Goal: Task Accomplishment & Management: Manage account settings

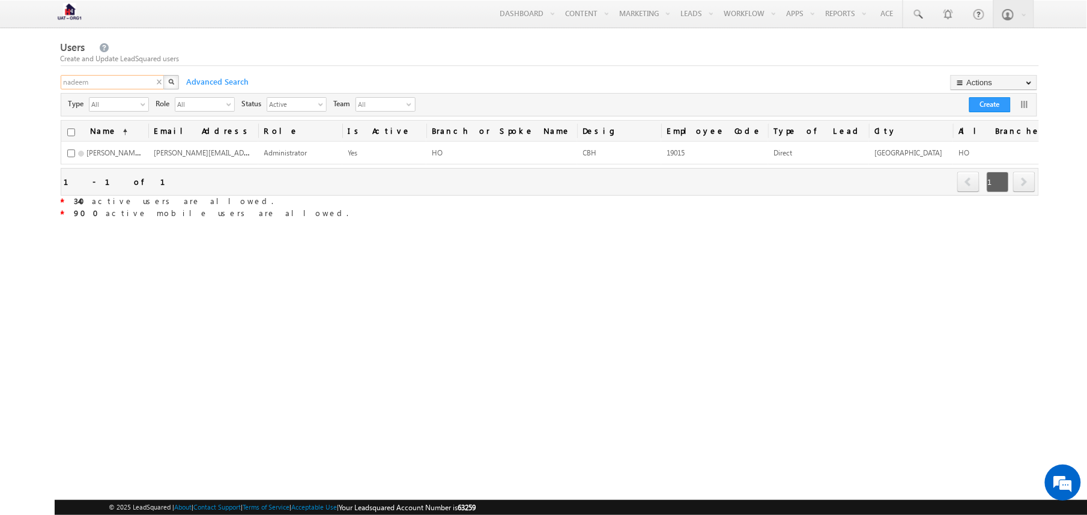
click at [145, 85] on input "nadeem" at bounding box center [113, 82] width 104 height 14
type input "shashank"
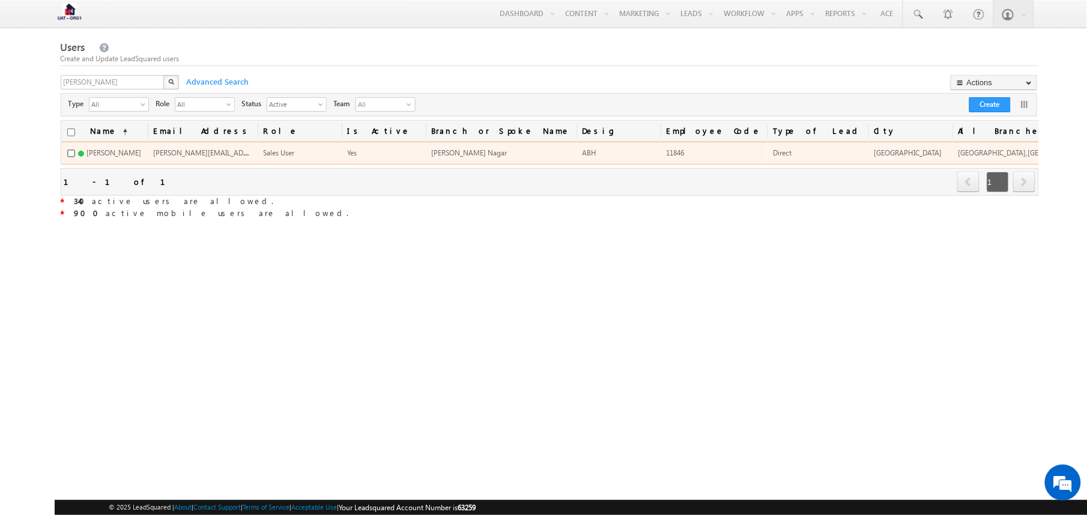
click at [70, 157] on input "checkbox" at bounding box center [71, 154] width 8 height 8
checkbox input "true"
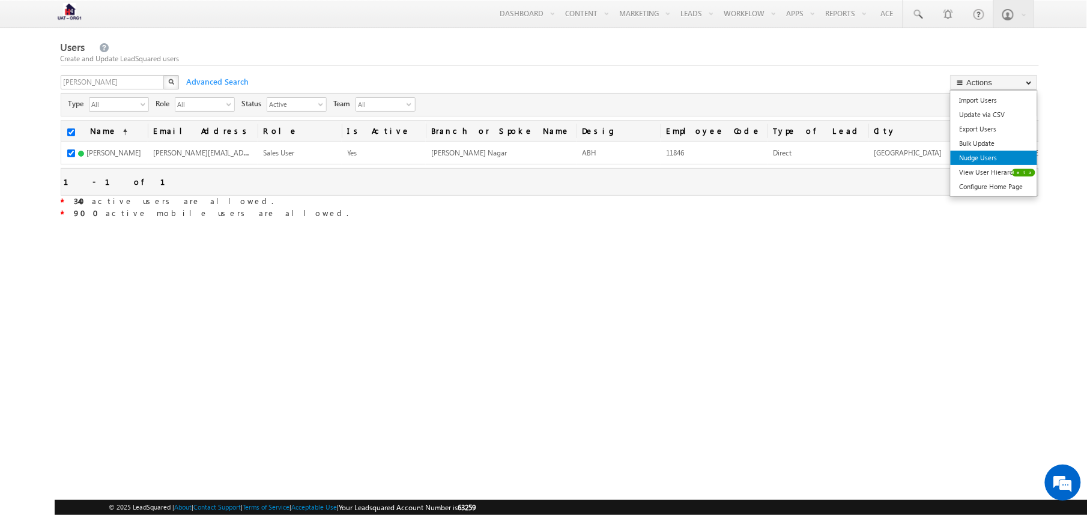
click at [992, 157] on link "Nudge Users" at bounding box center [994, 158] width 86 height 14
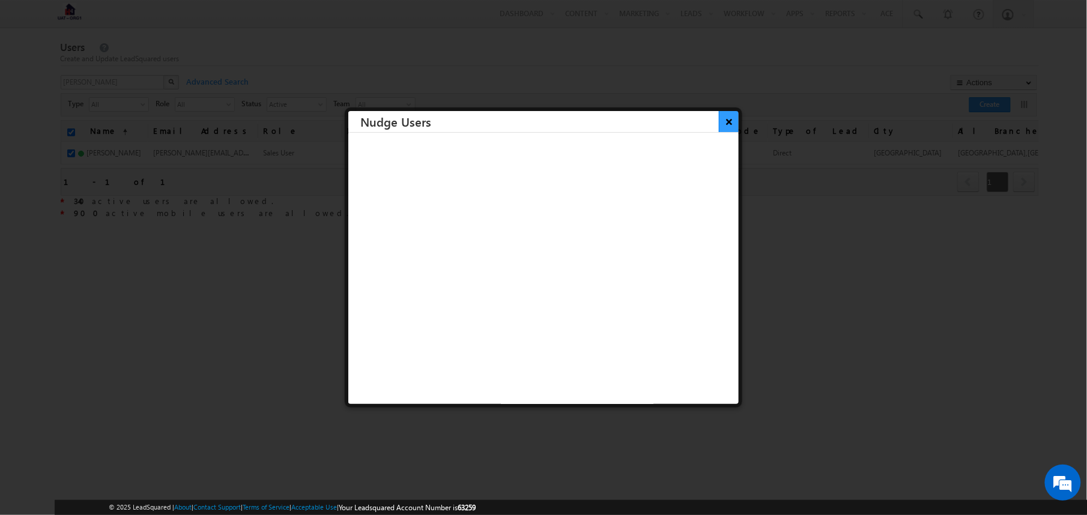
click at [719, 123] on button "×" at bounding box center [729, 121] width 20 height 21
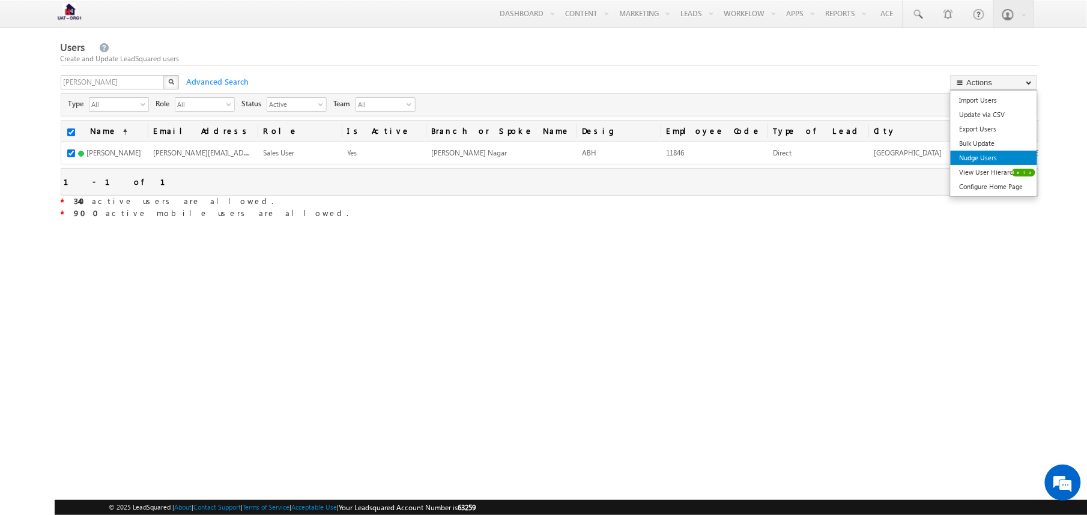
click at [986, 154] on link "Nudge Users" at bounding box center [994, 158] width 86 height 14
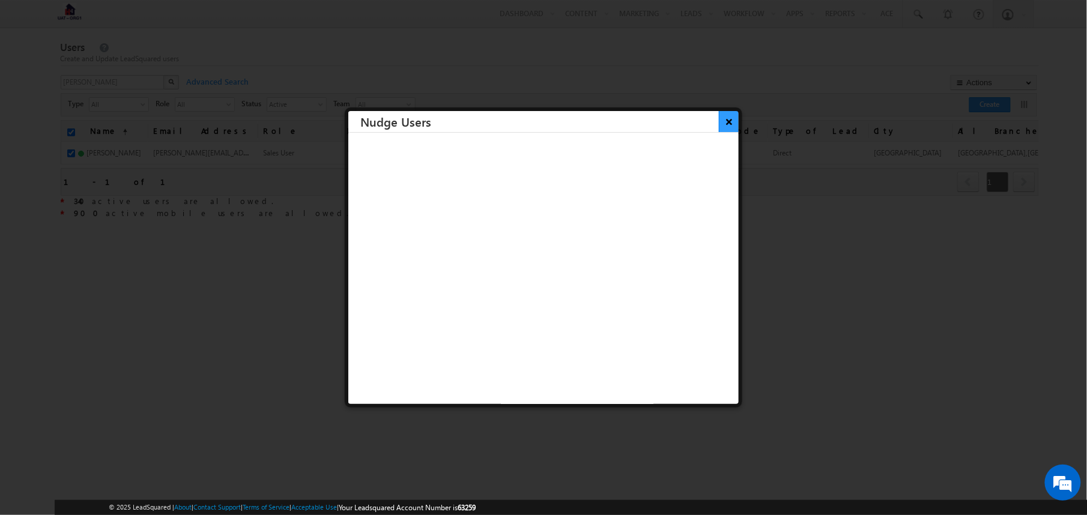
click at [719, 119] on button "×" at bounding box center [729, 121] width 20 height 21
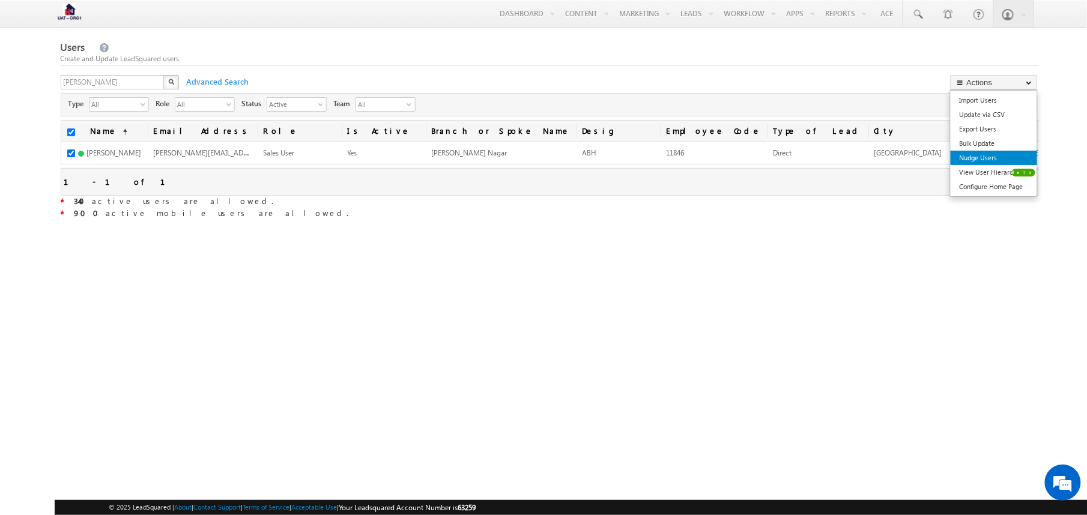
click at [995, 152] on link "Nudge Users" at bounding box center [994, 158] width 86 height 14
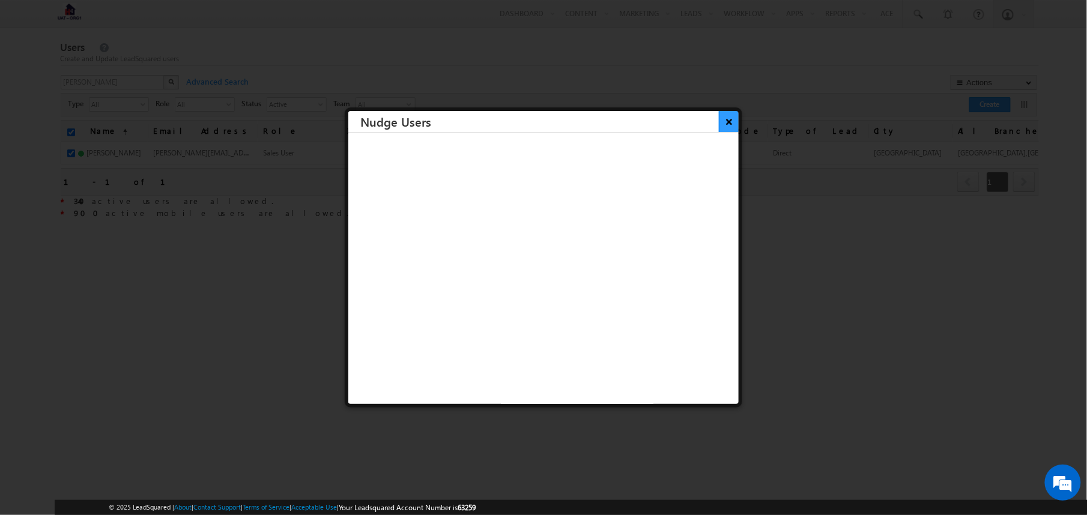
click at [719, 121] on button "×" at bounding box center [729, 121] width 20 height 21
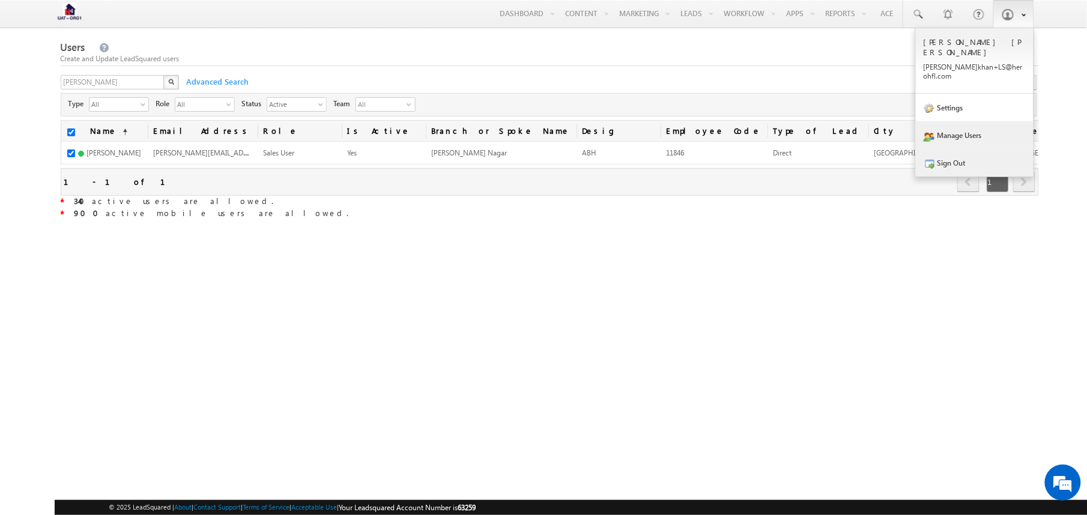
click at [956, 149] on link "Sign Out" at bounding box center [975, 163] width 118 height 28
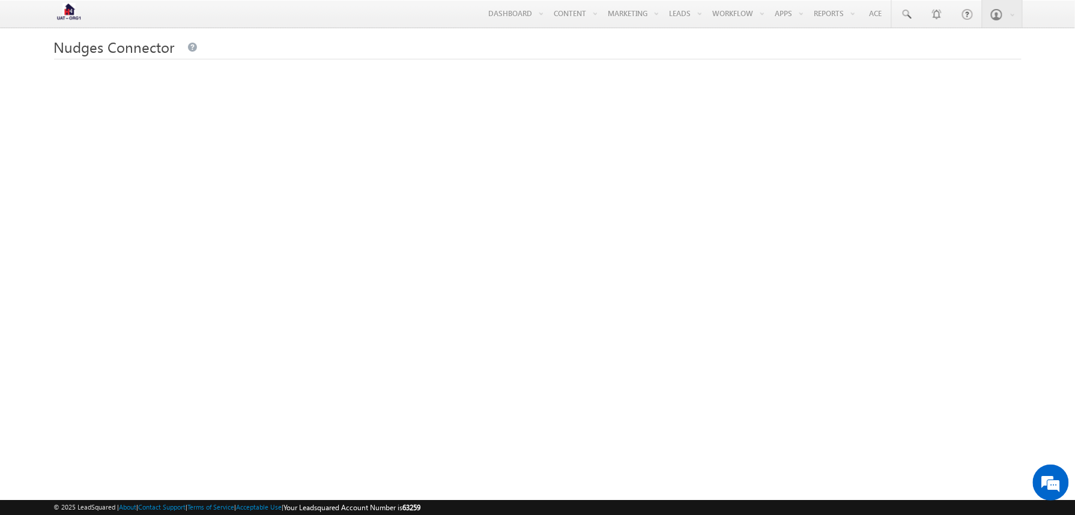
scroll to position [37, 0]
